Goal: Navigation & Orientation: Find specific page/section

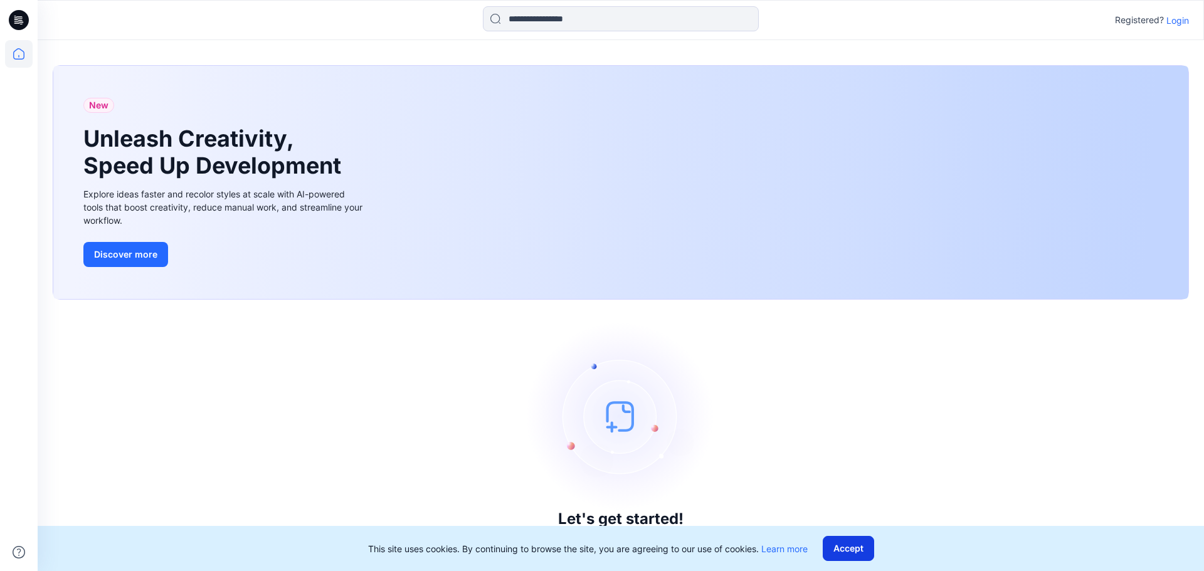
click at [855, 550] on button "Accept" at bounding box center [848, 548] width 51 height 25
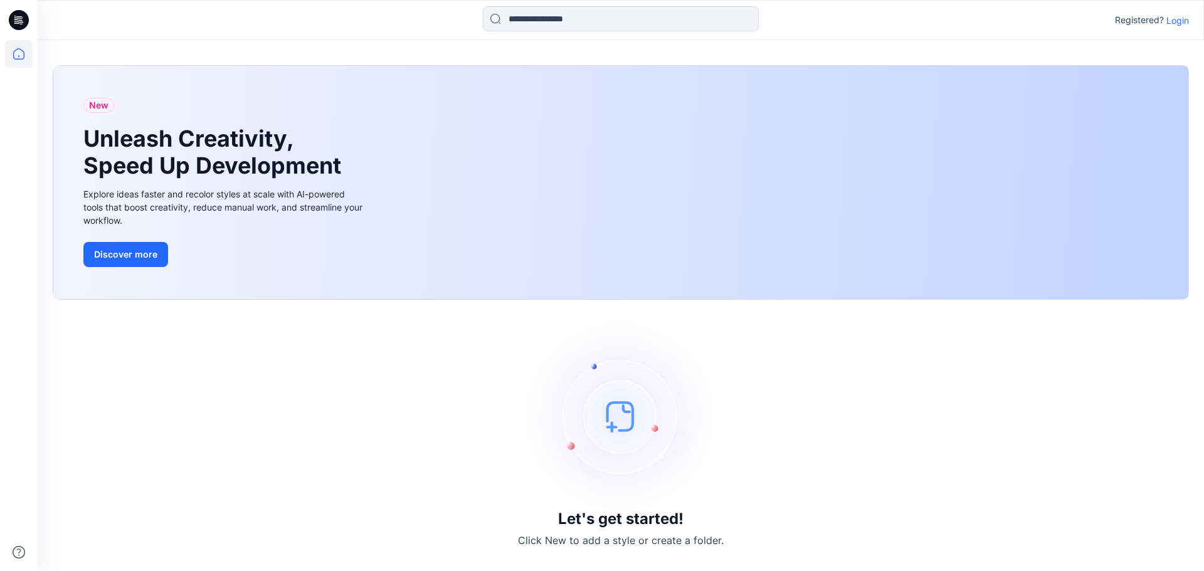
click at [1173, 18] on p "Login" at bounding box center [1177, 20] width 23 height 13
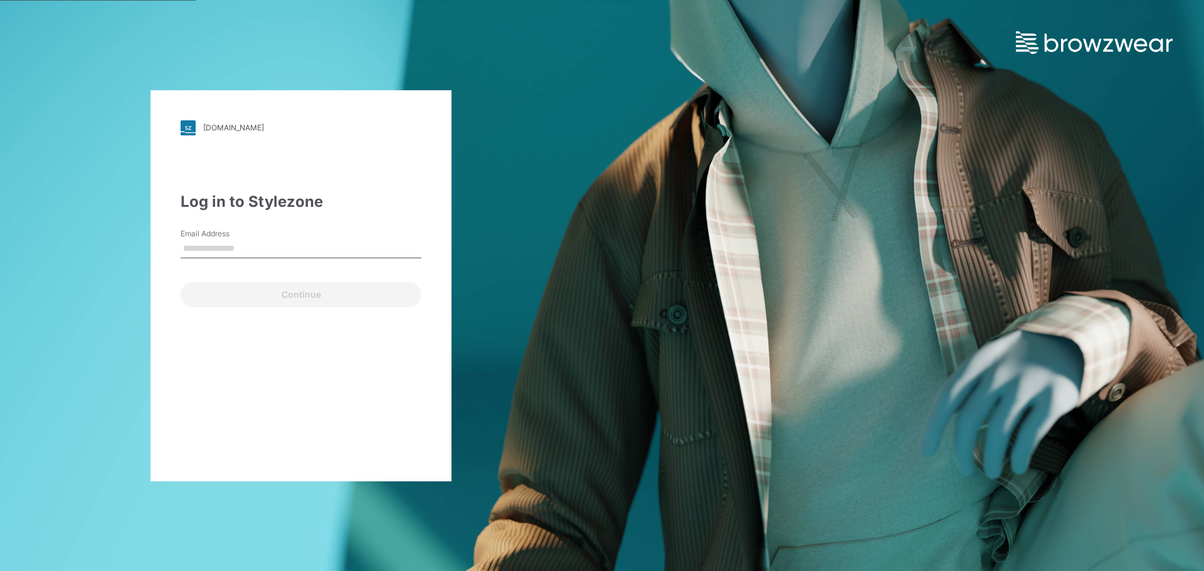
type input "**********"
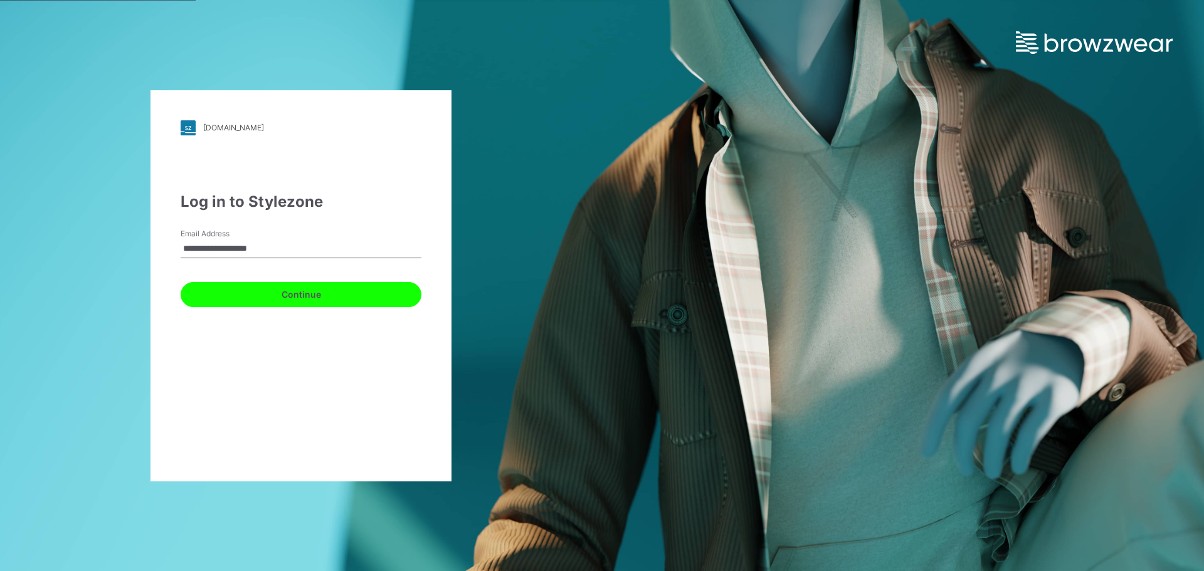
click at [288, 293] on button "Continue" at bounding box center [301, 294] width 241 height 25
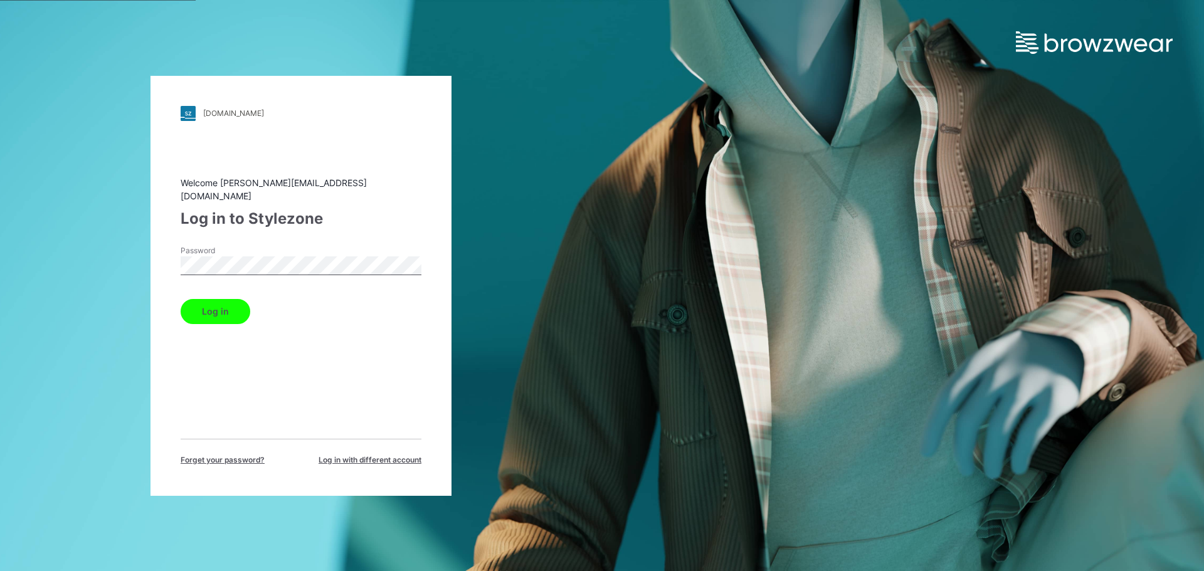
click at [206, 313] on button "Log in" at bounding box center [216, 311] width 70 height 25
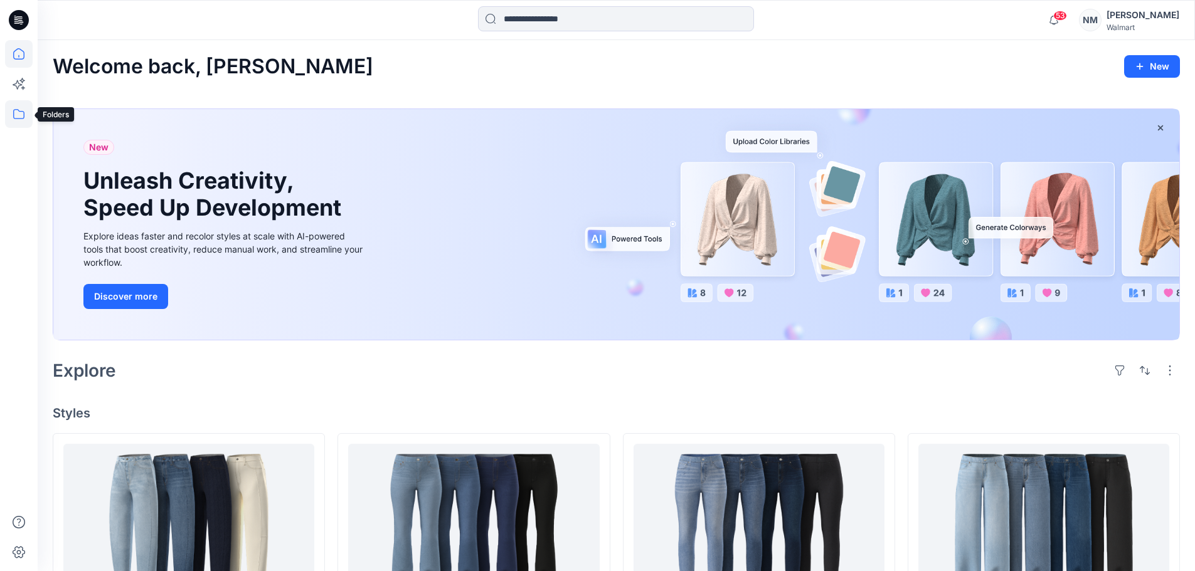
click at [21, 117] on icon at bounding box center [19, 114] width 28 height 28
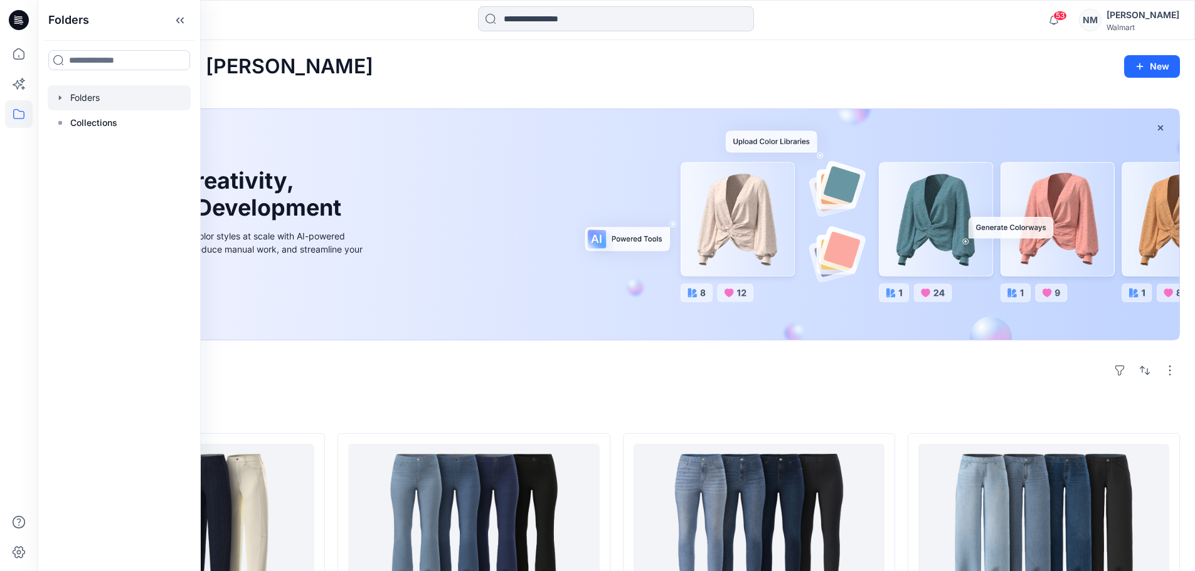
click at [75, 102] on div at bounding box center [119, 97] width 143 height 25
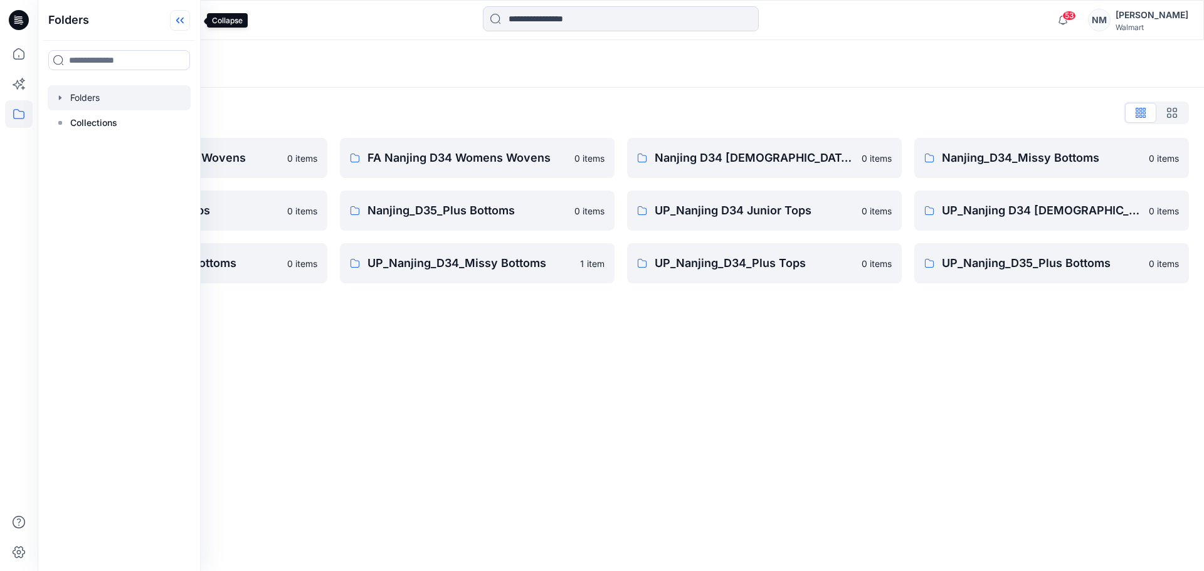
click at [184, 18] on icon at bounding box center [180, 20] width 20 height 21
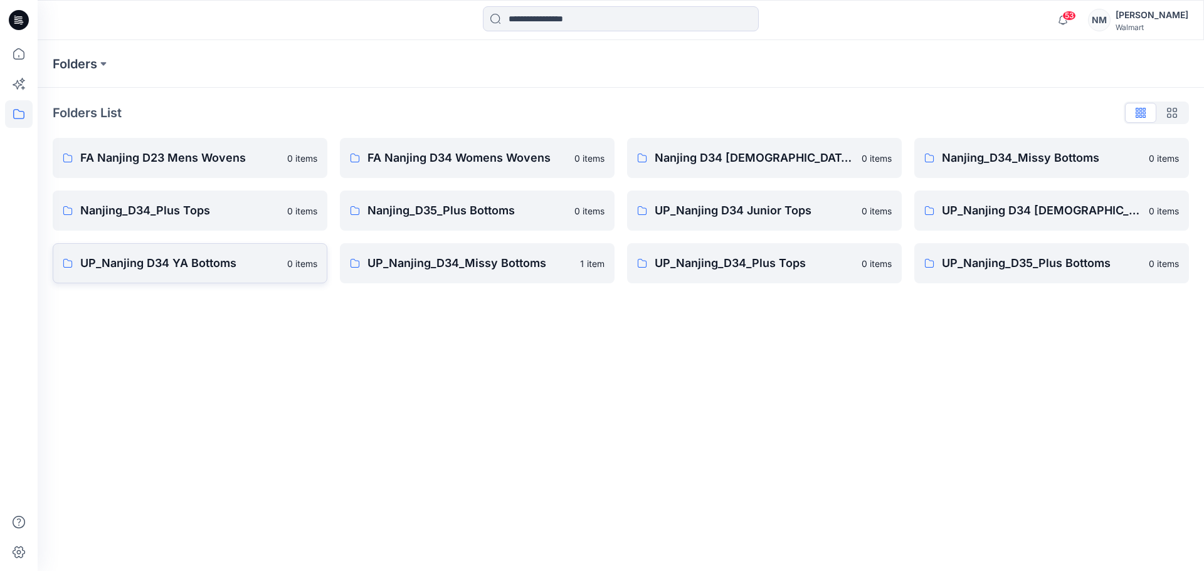
click at [191, 268] on p "UP_Nanjing D34 YA Bottoms" at bounding box center [179, 264] width 199 height 18
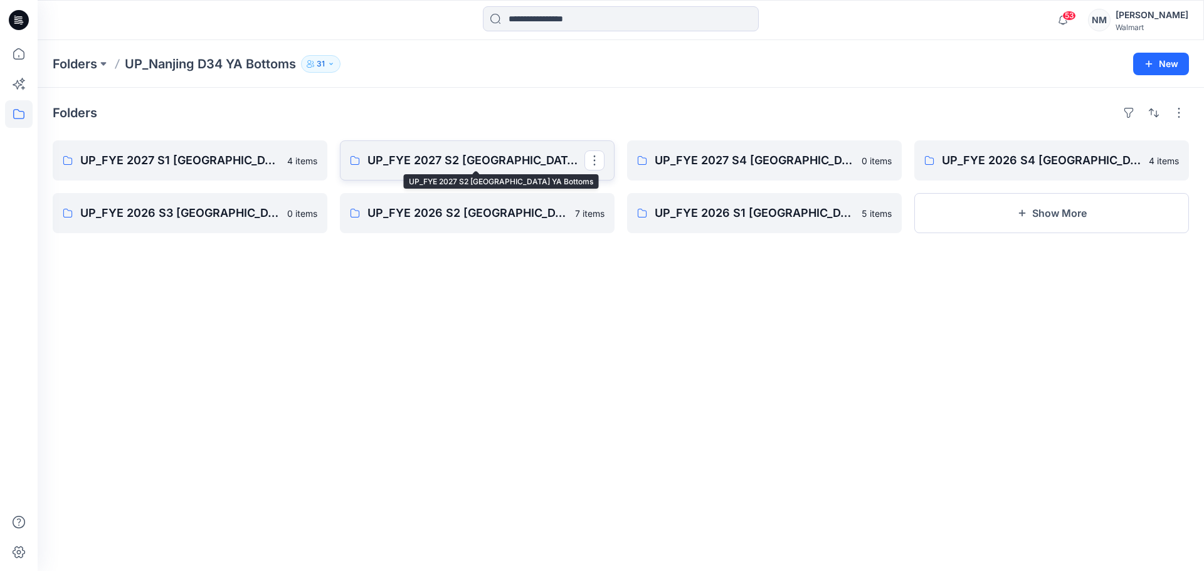
click at [477, 166] on p "UP_FYE 2027 S2 [GEOGRAPHIC_DATA] YA Bottoms" at bounding box center [475, 161] width 217 height 18
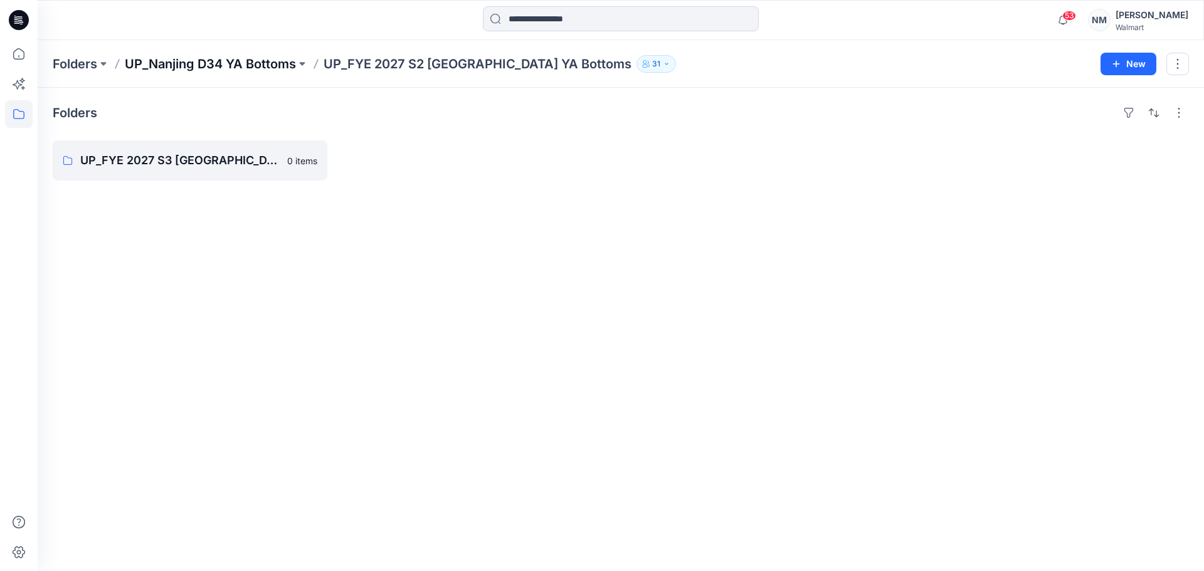
click at [258, 65] on p "UP_Nanjing D34 YA Bottoms" at bounding box center [210, 64] width 171 height 18
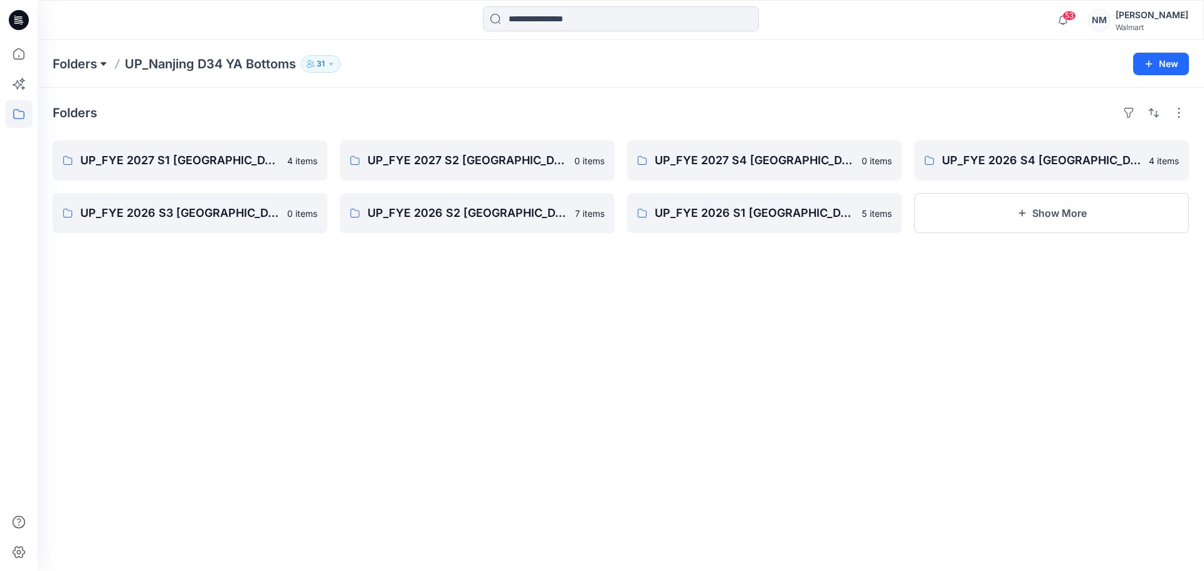
click at [106, 66] on button at bounding box center [103, 64] width 13 height 18
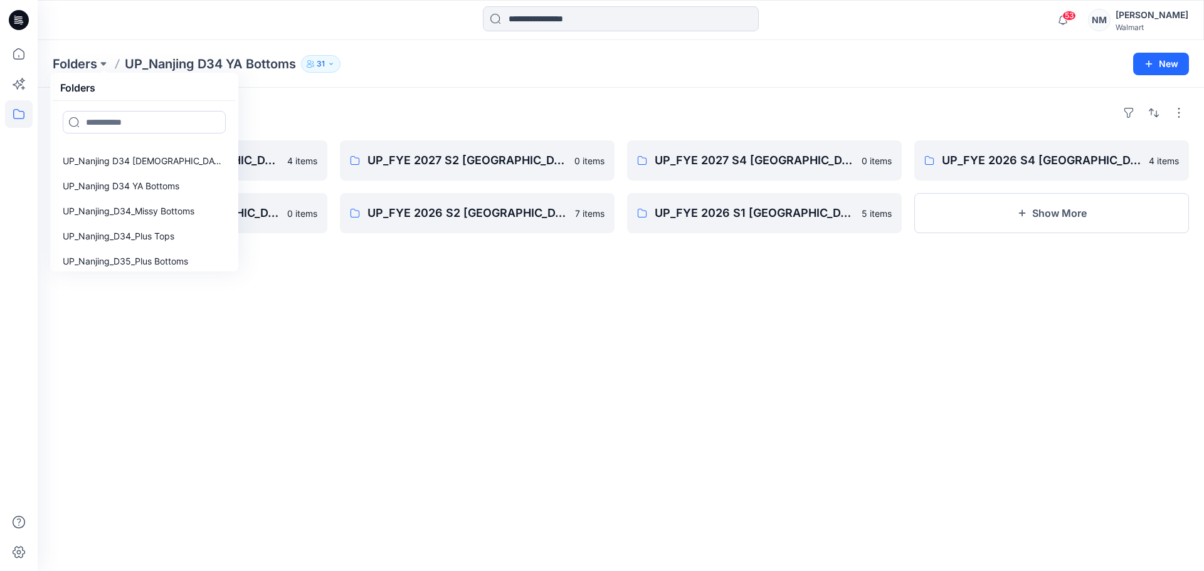
scroll to position [176, 0]
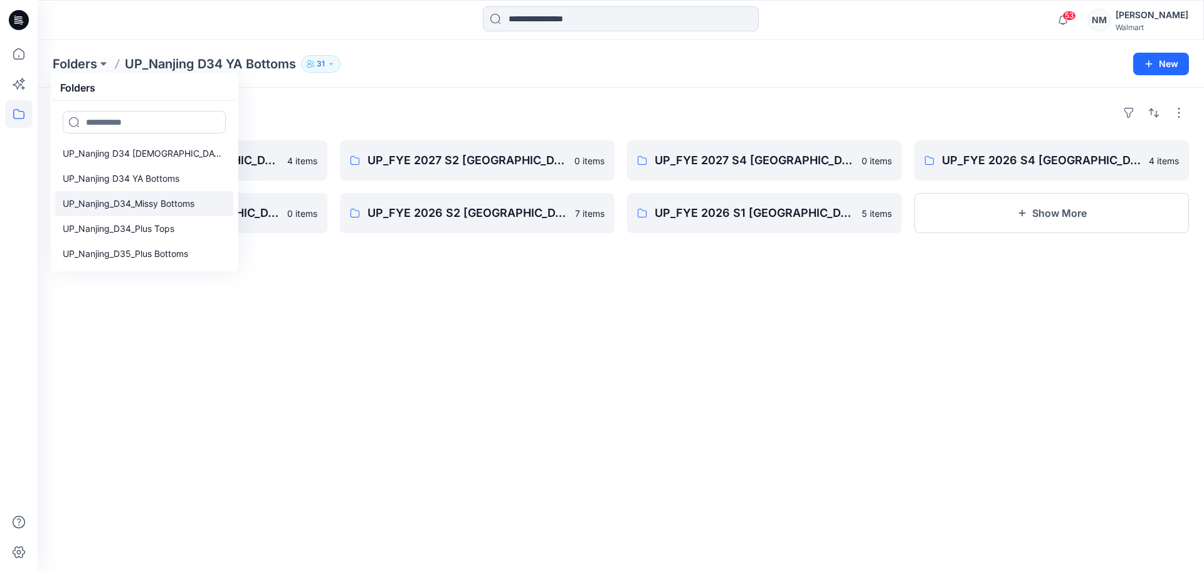
click at [149, 205] on p "UP_Nanjing_D34_Missy Bottoms" at bounding box center [129, 203] width 132 height 15
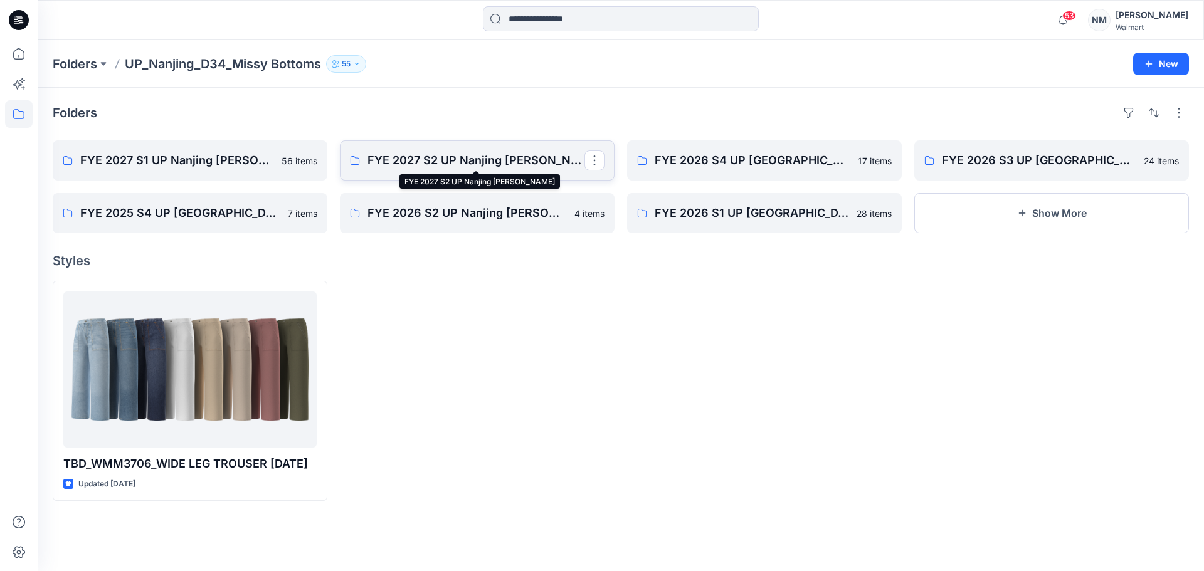
click at [487, 159] on p "FYE 2027 S2 UP Nanjing [PERSON_NAME]" at bounding box center [475, 161] width 217 height 18
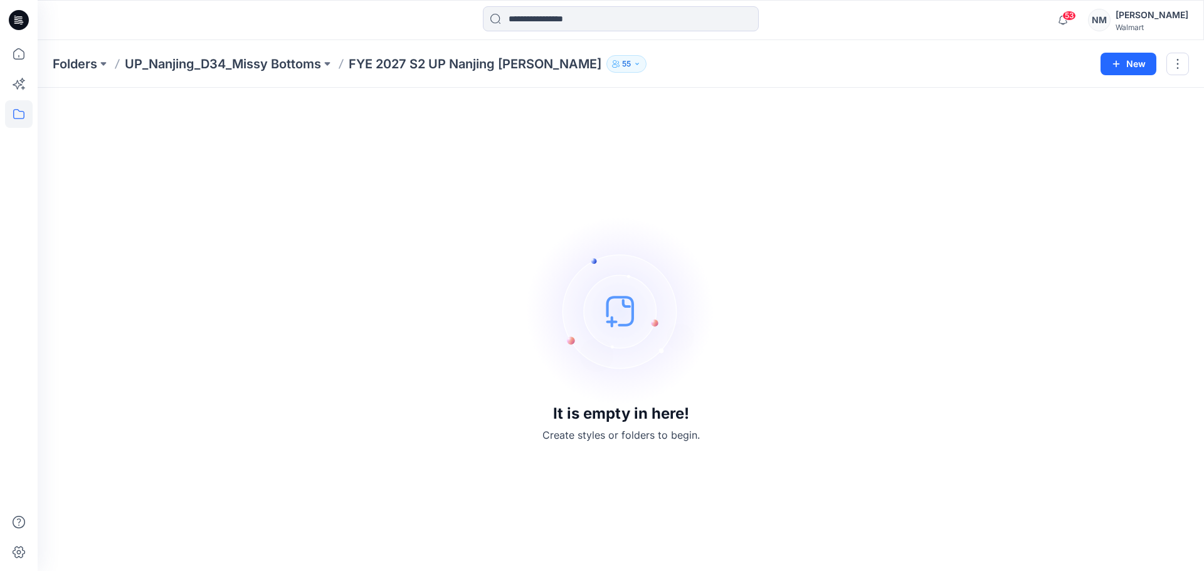
click at [623, 68] on button "55" at bounding box center [626, 64] width 40 height 18
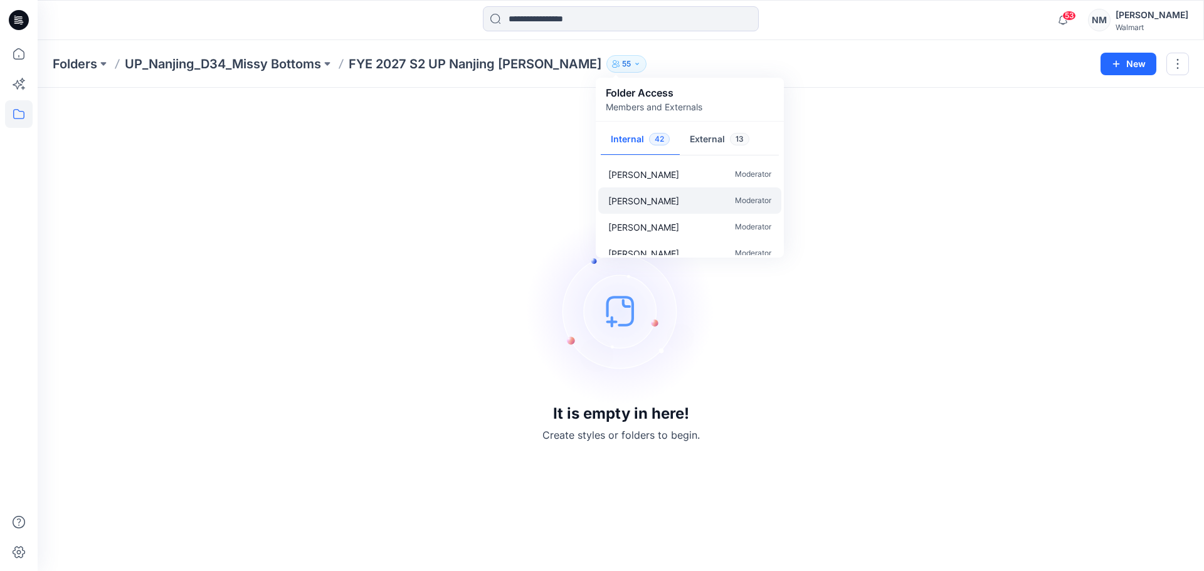
scroll to position [63, 0]
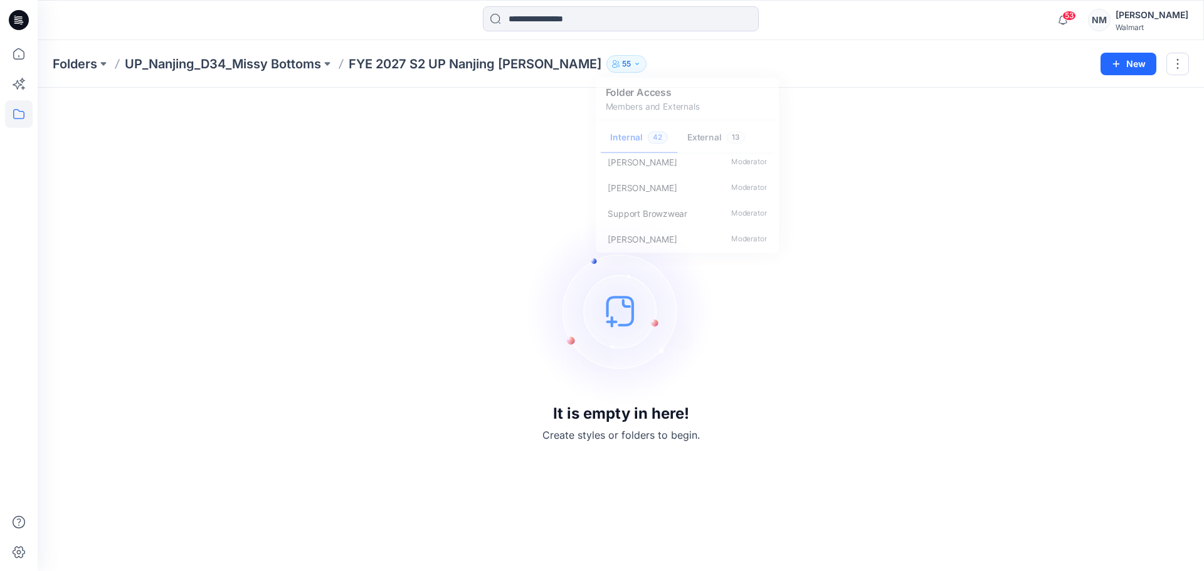
click at [965, 203] on div "It is empty in here! Create styles or folders to begin." at bounding box center [621, 329] width 1136 height 453
click at [1062, 16] on icon "button" at bounding box center [1063, 20] width 24 height 25
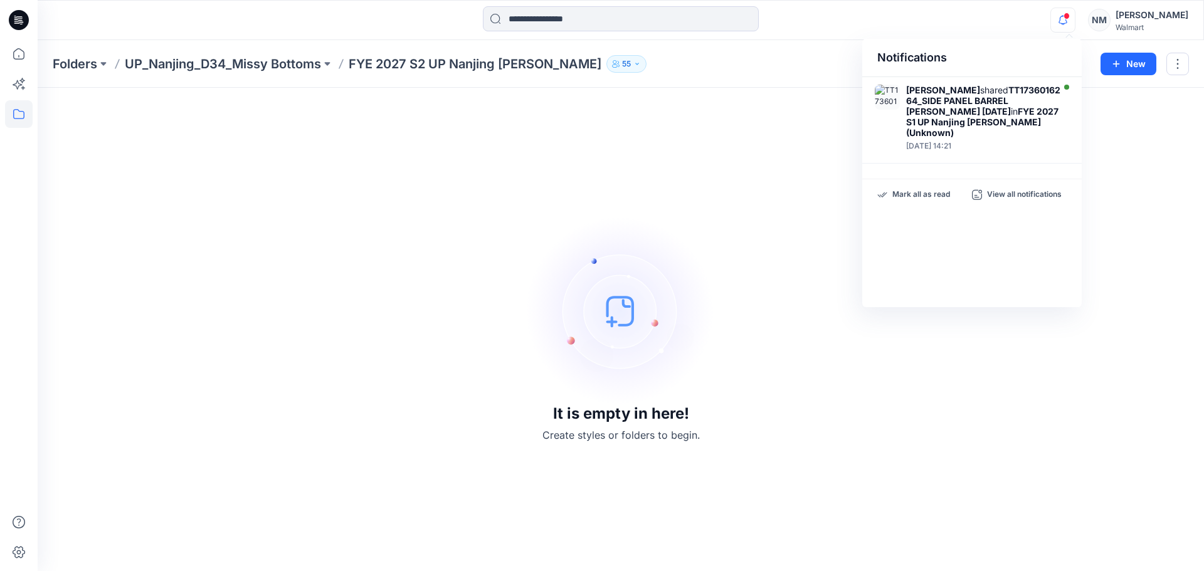
click at [1062, 16] on icon "button" at bounding box center [1063, 20] width 24 height 25
